Goal: Task Accomplishment & Management: Use online tool/utility

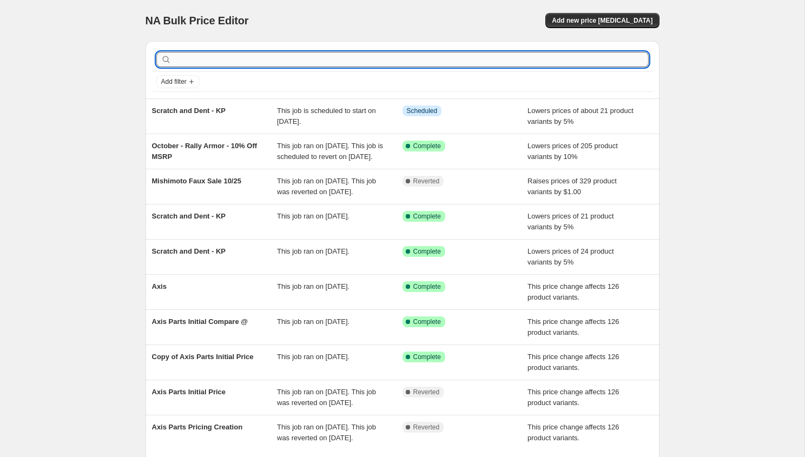
click at [465, 61] on input "text" at bounding box center [411, 59] width 475 height 15
type input "awe"
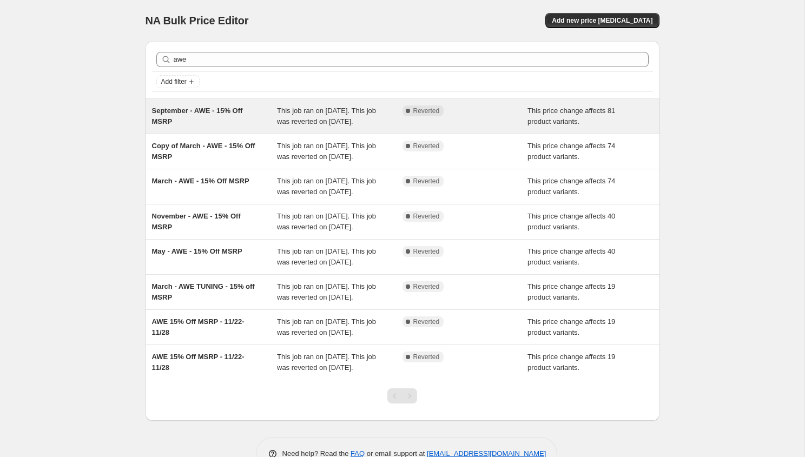
click at [369, 124] on span "This job ran on [DATE]. This job was reverted on [DATE]." at bounding box center [326, 116] width 99 height 19
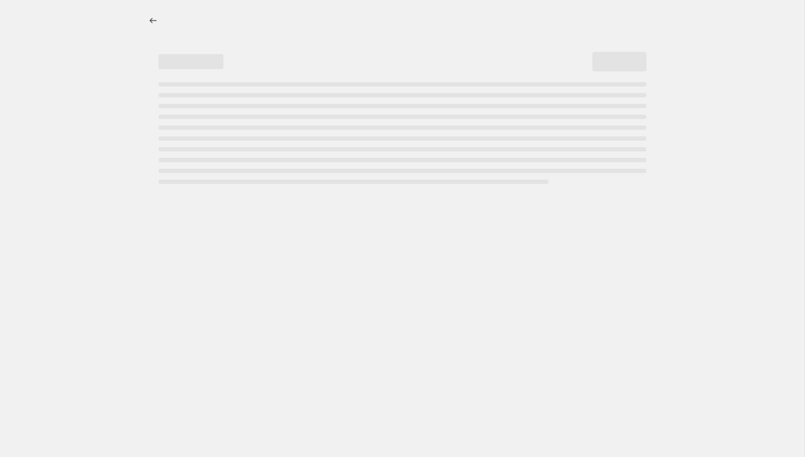
select select "pcap"
select select "no_change"
select select "not_equal"
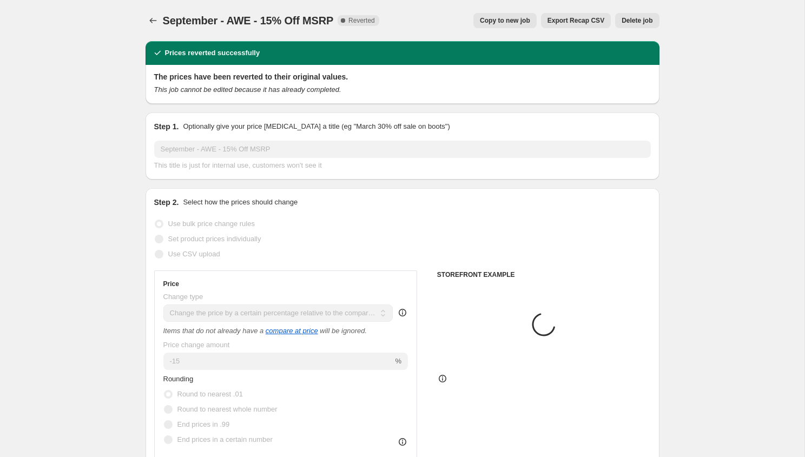
select select "vendor"
select select "tag"
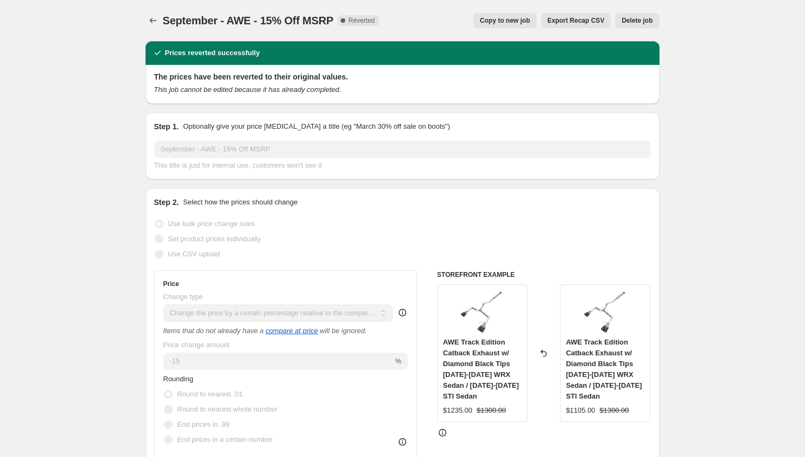
click at [513, 19] on span "Copy to new job" at bounding box center [505, 20] width 50 height 9
select select "pcap"
select select "no_change"
select select "vendor"
select select "tag"
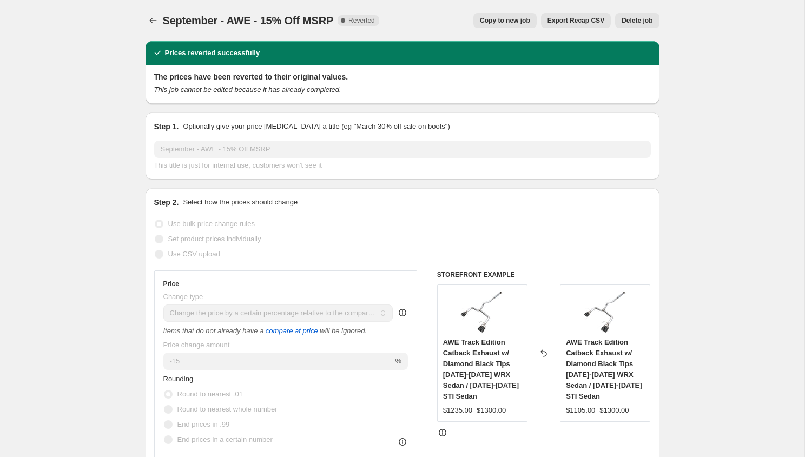
select select "not_equal"
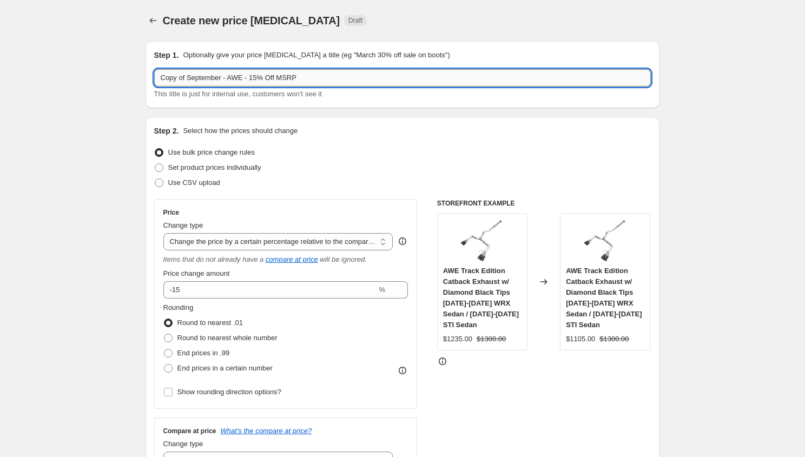
click at [189, 80] on input "Copy of September - AWE - 15% Off MSRP" at bounding box center [402, 77] width 497 height 17
drag, startPoint x: 225, startPoint y: 80, endPoint x: 29, endPoint y: 62, distance: 196.7
click at [226, 81] on input "October - AWE - 15% Off MSRP" at bounding box center [402, 77] width 497 height 17
click at [294, 81] on input "October - AWE - 20% Off MSRP" at bounding box center [402, 77] width 497 height 17
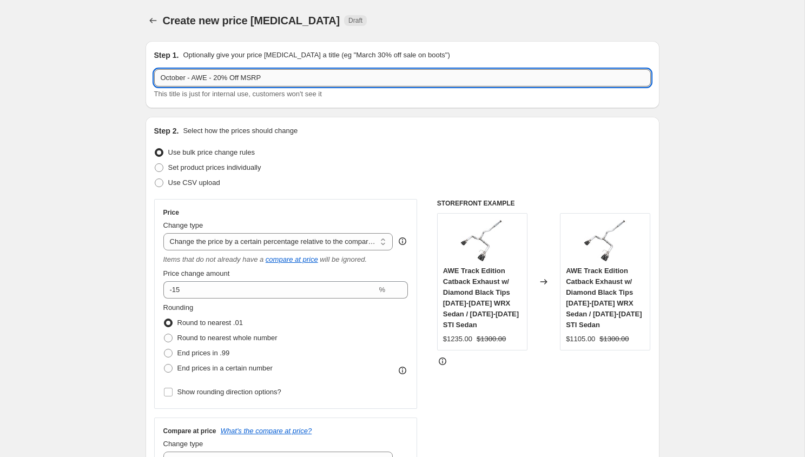
click at [213, 77] on input "October - AWE - 20% Off MSRP" at bounding box center [402, 77] width 497 height 17
type input "October - AWE Axle Back- 20% Off MSRP"
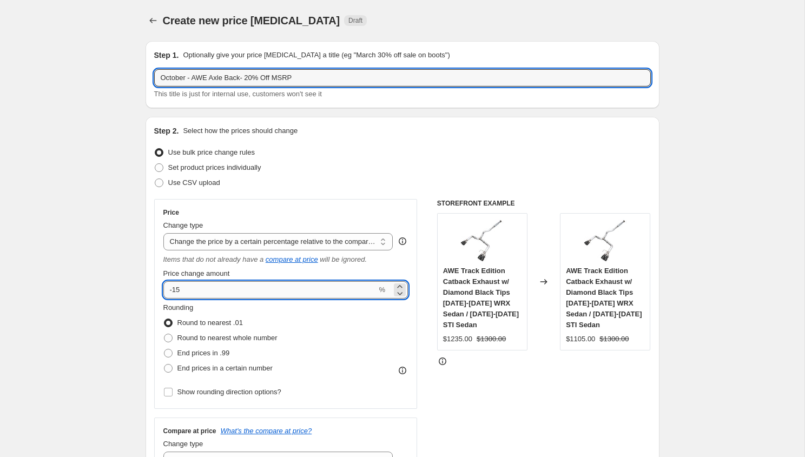
click at [227, 288] on input "-15" at bounding box center [270, 289] width 214 height 17
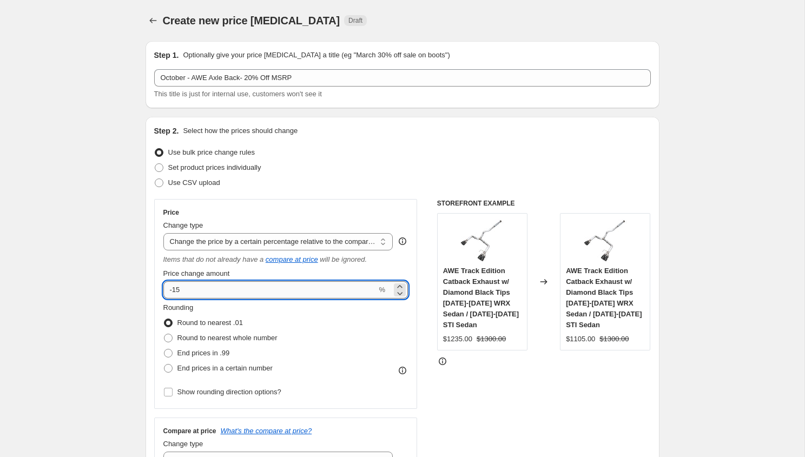
type input "-1"
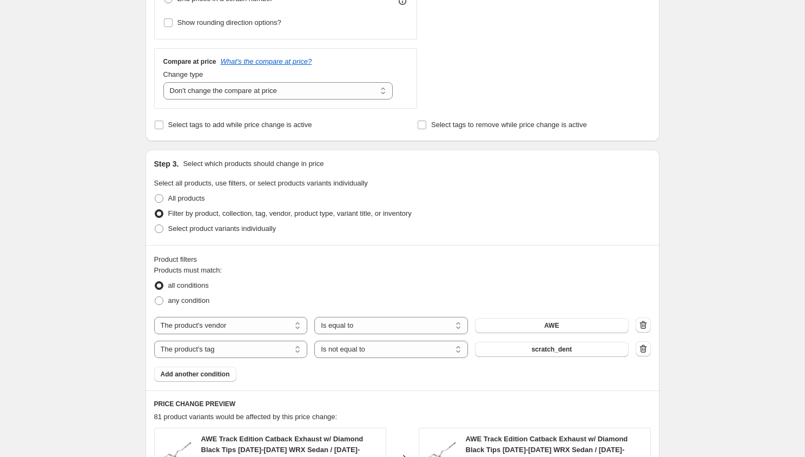
scroll to position [418, 0]
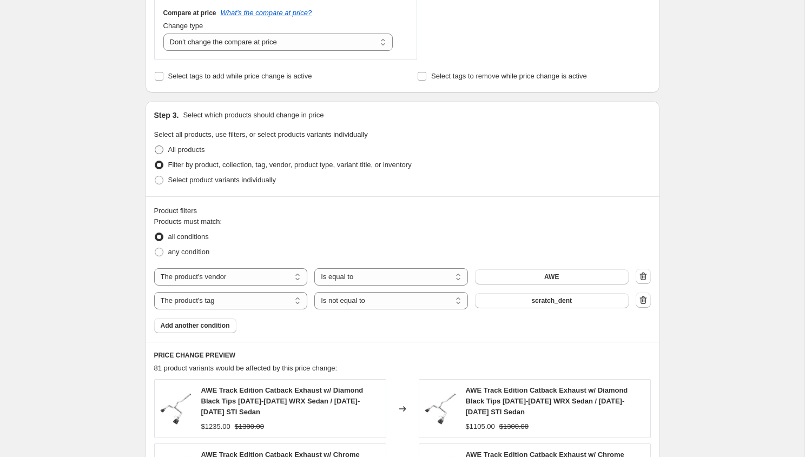
type input "-20"
click at [172, 147] on span "All products" at bounding box center [186, 150] width 37 height 8
click at [155, 146] on input "All products" at bounding box center [155, 146] width 1 height 1
radio input "true"
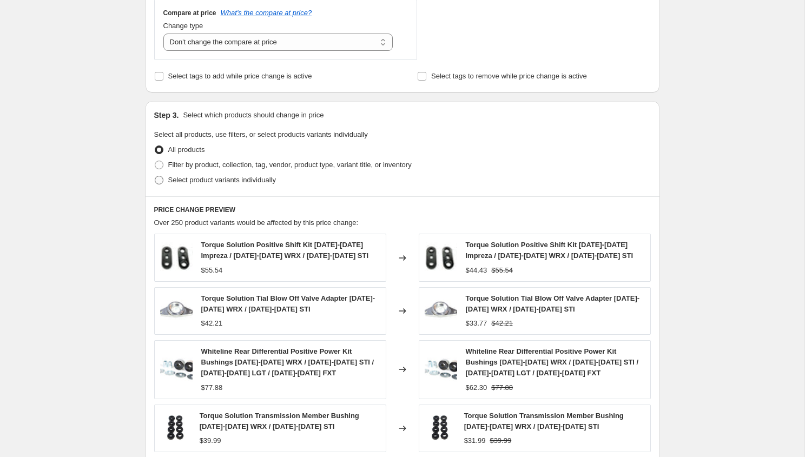
click at [185, 183] on span "Select product variants individually" at bounding box center [222, 180] width 108 height 8
click at [155, 176] on input "Select product variants individually" at bounding box center [155, 176] width 1 height 1
radio input "true"
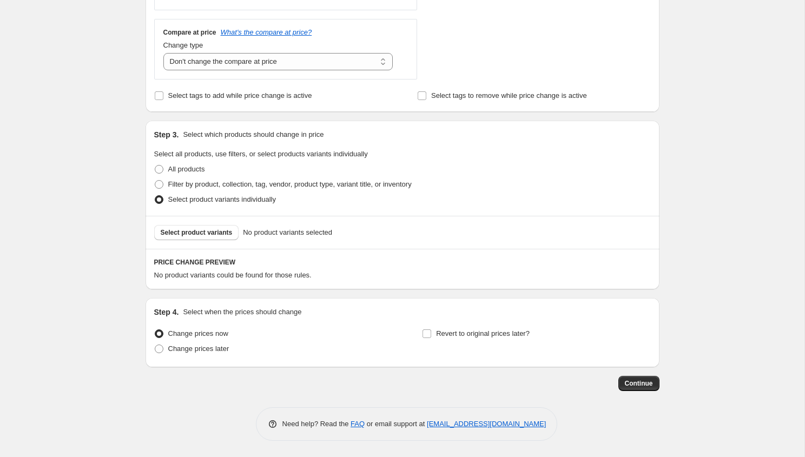
scroll to position [399, 0]
click at [196, 238] on button "Select product variants" at bounding box center [196, 232] width 85 height 15
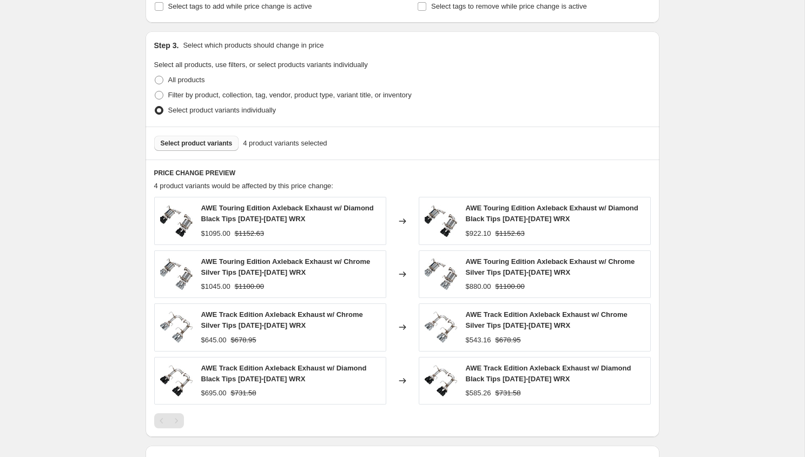
scroll to position [573, 0]
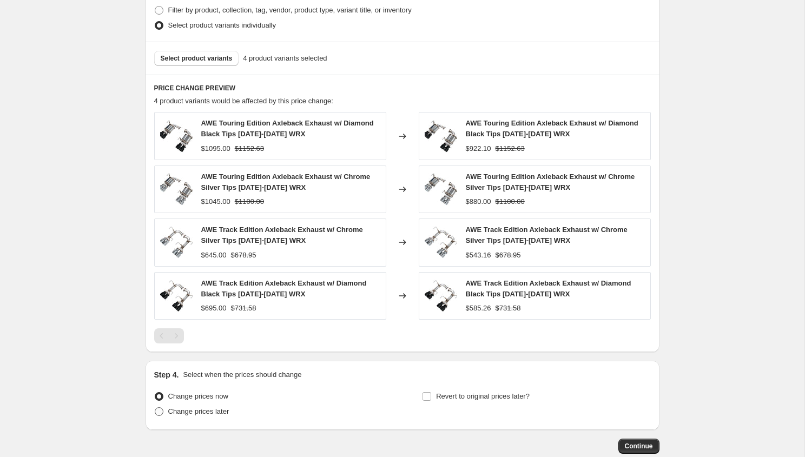
click at [201, 411] on span "Change prices later" at bounding box center [198, 412] width 61 height 8
click at [155, 408] on input "Change prices later" at bounding box center [155, 408] width 1 height 1
radio input "true"
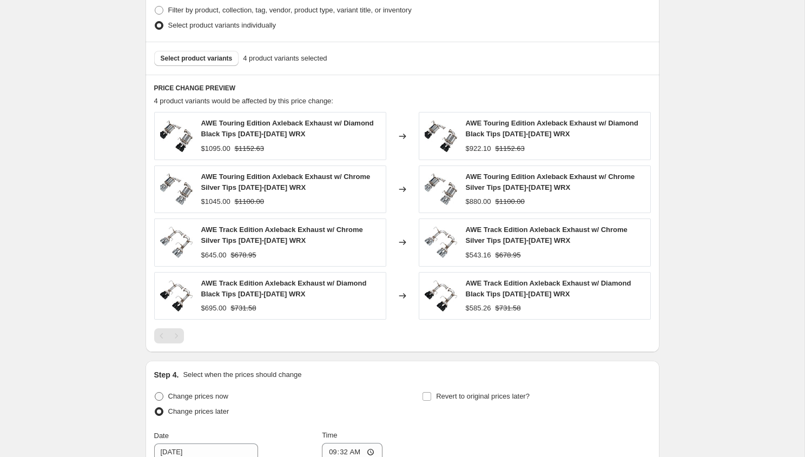
click at [172, 393] on span "Change prices now" at bounding box center [198, 396] width 60 height 8
click at [155, 393] on input "Change prices now" at bounding box center [155, 392] width 1 height 1
radio input "true"
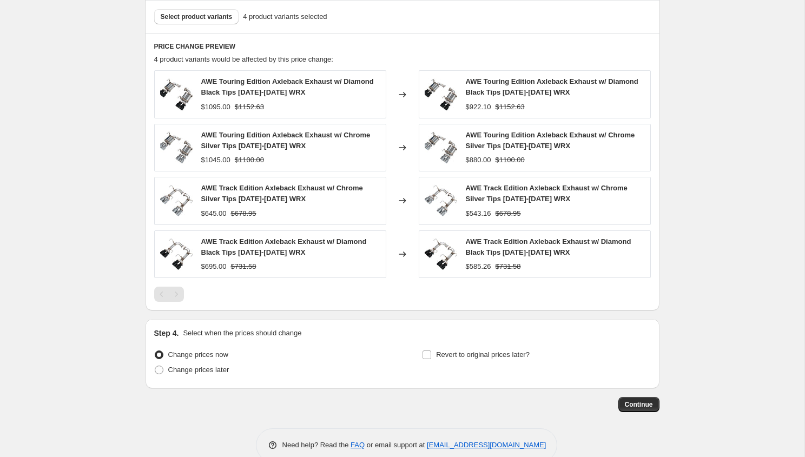
scroll to position [636, 0]
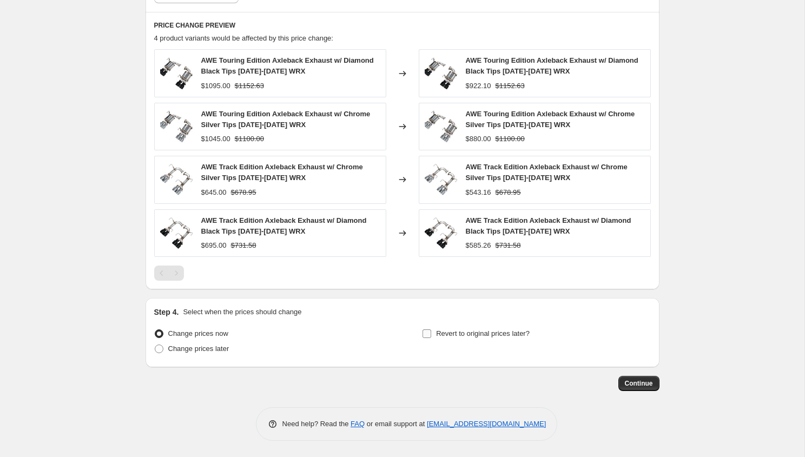
click at [475, 331] on span "Revert to original prices later?" at bounding box center [483, 334] width 94 height 8
click at [431, 331] on input "Revert to original prices later?" at bounding box center [427, 334] width 9 height 9
checkbox input "true"
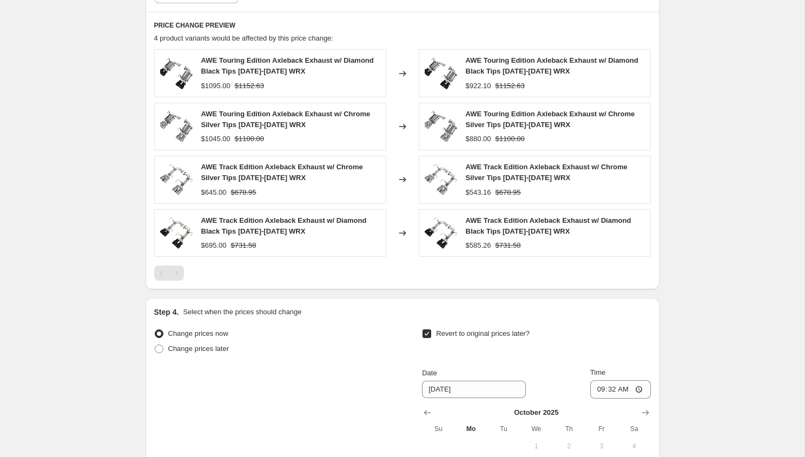
scroll to position [821, 0]
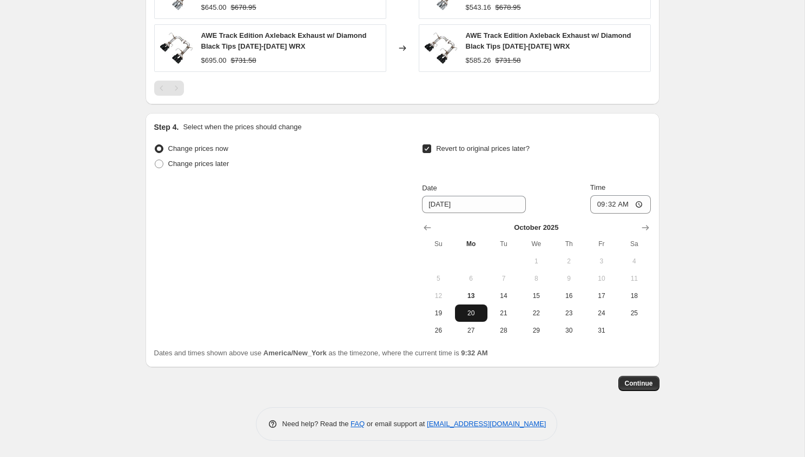
click at [465, 314] on span "20" at bounding box center [471, 313] width 24 height 9
click at [595, 207] on input "09:32" at bounding box center [620, 204] width 61 height 18
type input "09:00"
click at [632, 387] on span "Continue" at bounding box center [639, 383] width 28 height 9
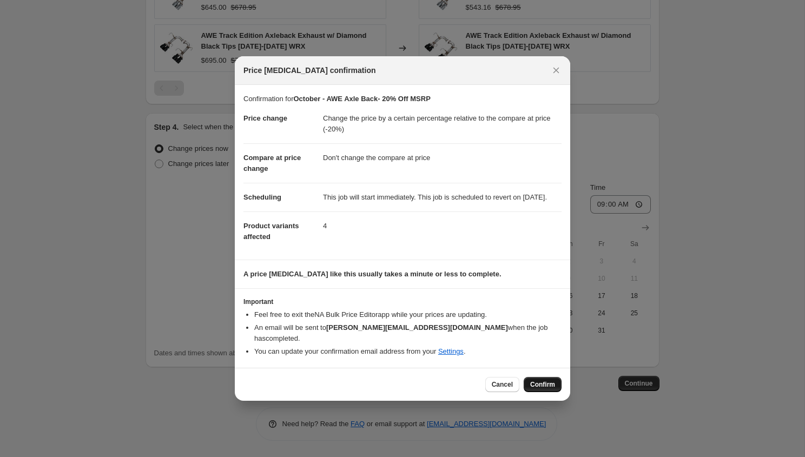
click at [535, 390] on button "Confirm" at bounding box center [543, 384] width 38 height 15
type input "October - AWE Axle Back- 20% Off MSRP"
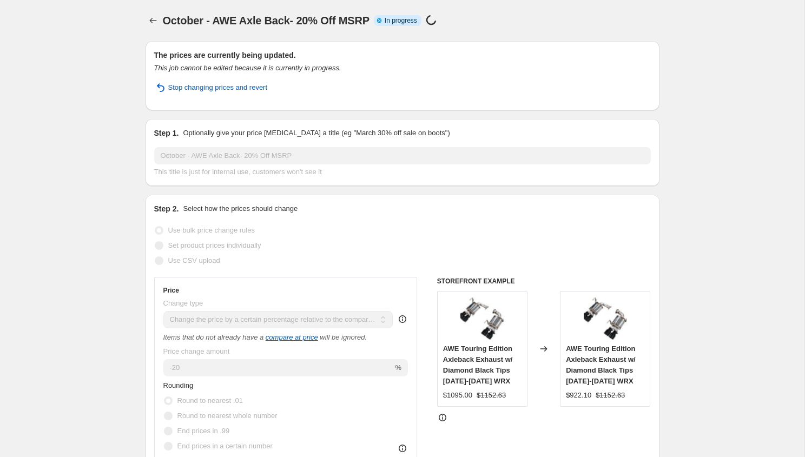
select select "pcap"
select select "no_change"
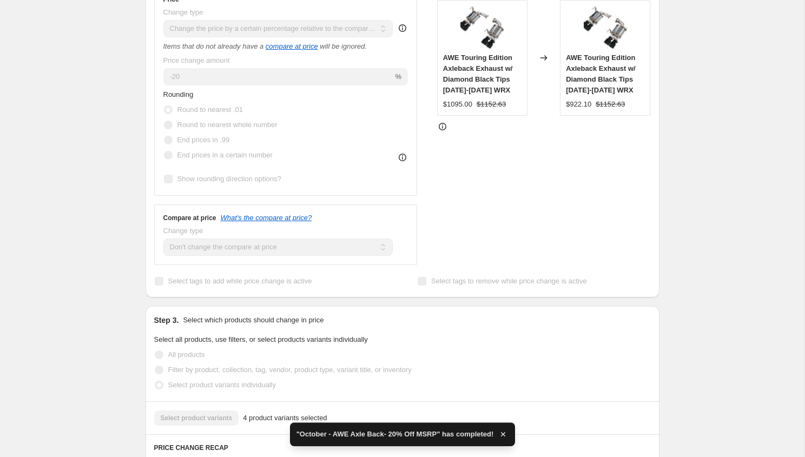
scroll to position [321, 0]
